Goal: Navigation & Orientation: Find specific page/section

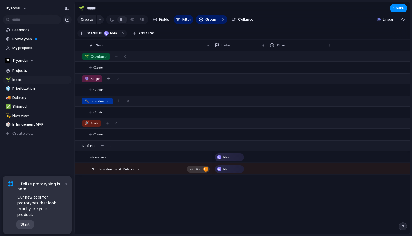
click at [27, 226] on span "Start" at bounding box center [24, 225] width 9 height 6
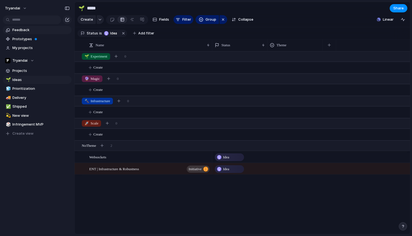
click at [31, 31] on span "Feedback" at bounding box center [40, 30] width 57 height 6
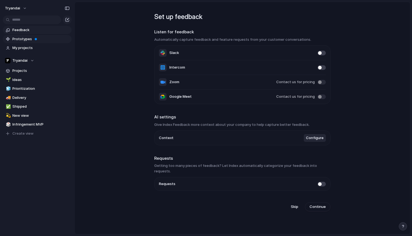
click at [39, 36] on link "Prototypes" at bounding box center [37, 39] width 69 height 8
click at [24, 71] on span "Projects" at bounding box center [40, 71] width 57 height 6
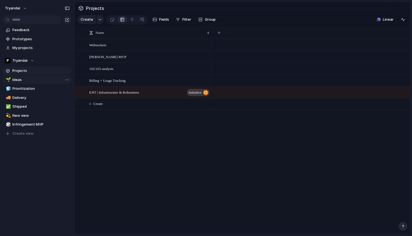
click at [22, 79] on span "Ideas" at bounding box center [40, 80] width 57 height 6
click at [20, 87] on span "Prioritization" at bounding box center [40, 89] width 57 height 6
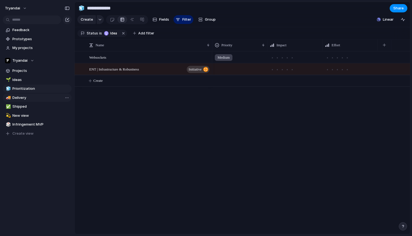
click at [30, 98] on span "Delivery" at bounding box center [40, 98] width 57 height 6
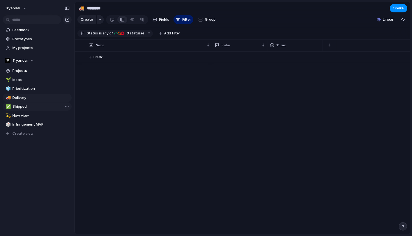
click at [25, 109] on span "Shipped" at bounding box center [40, 107] width 57 height 6
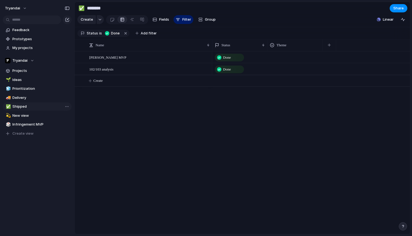
type input "*******"
click at [26, 120] on div "🌱 Ideas 🧊 Prioritization 🚚 Delivery ✅ Shipped 💫 New view 🎲 Infringement MVP To …" at bounding box center [37, 107] width 69 height 62
click at [25, 117] on span "New view" at bounding box center [40, 116] width 57 height 6
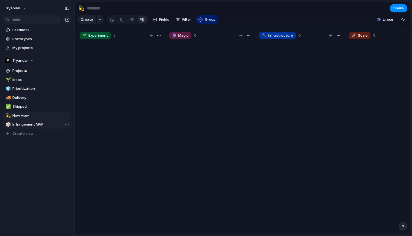
click at [25, 124] on span "Infringement MVP" at bounding box center [40, 125] width 57 height 6
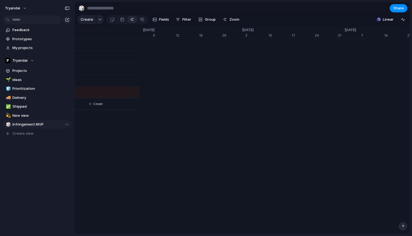
type input "**********"
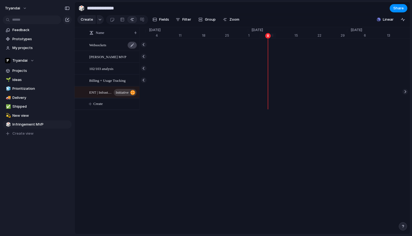
click at [134, 46] on div at bounding box center [132, 45] width 9 height 7
